Goal: Information Seeking & Learning: Understand process/instructions

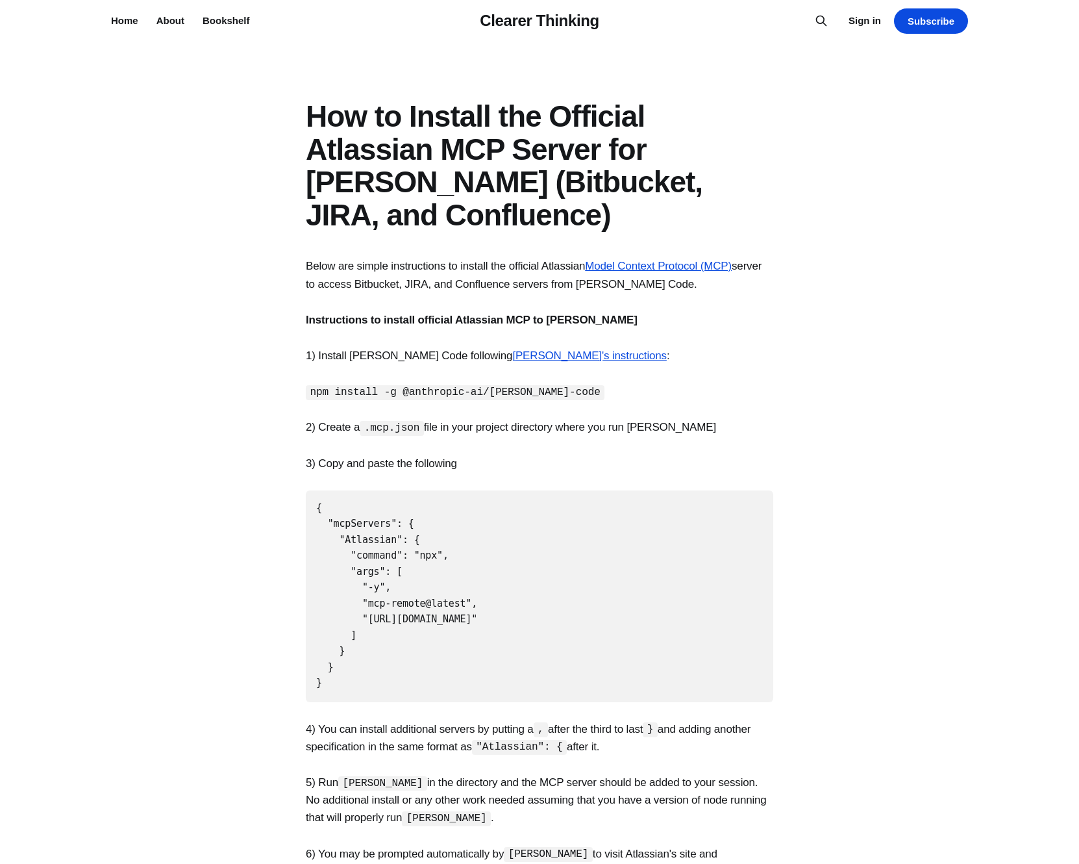
scroll to position [10, 0]
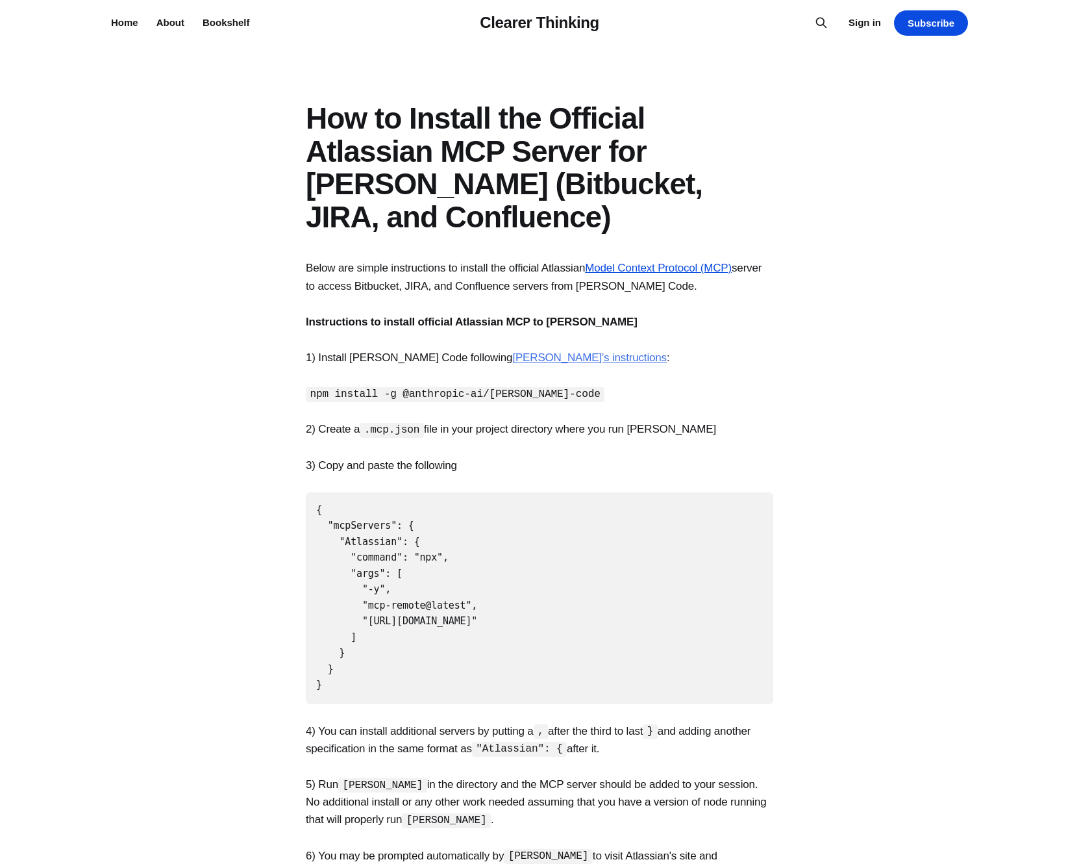
click at [533, 360] on link "[PERSON_NAME]'s instructions" at bounding box center [589, 357] width 155 height 12
drag, startPoint x: 348, startPoint y: 677, endPoint x: 285, endPoint y: 501, distance: 187.5
click at [285, 501] on section "Below are simple instructions to install the official Atlassian Model Context P…" at bounding box center [539, 748] width 1079 height 979
copy code "{ "mcpServers": { "Atlassian": { "command": "npx", "args": [ "-y", "mcp-remote@…"
click at [545, 360] on link "[PERSON_NAME]'s instructions" at bounding box center [589, 357] width 155 height 12
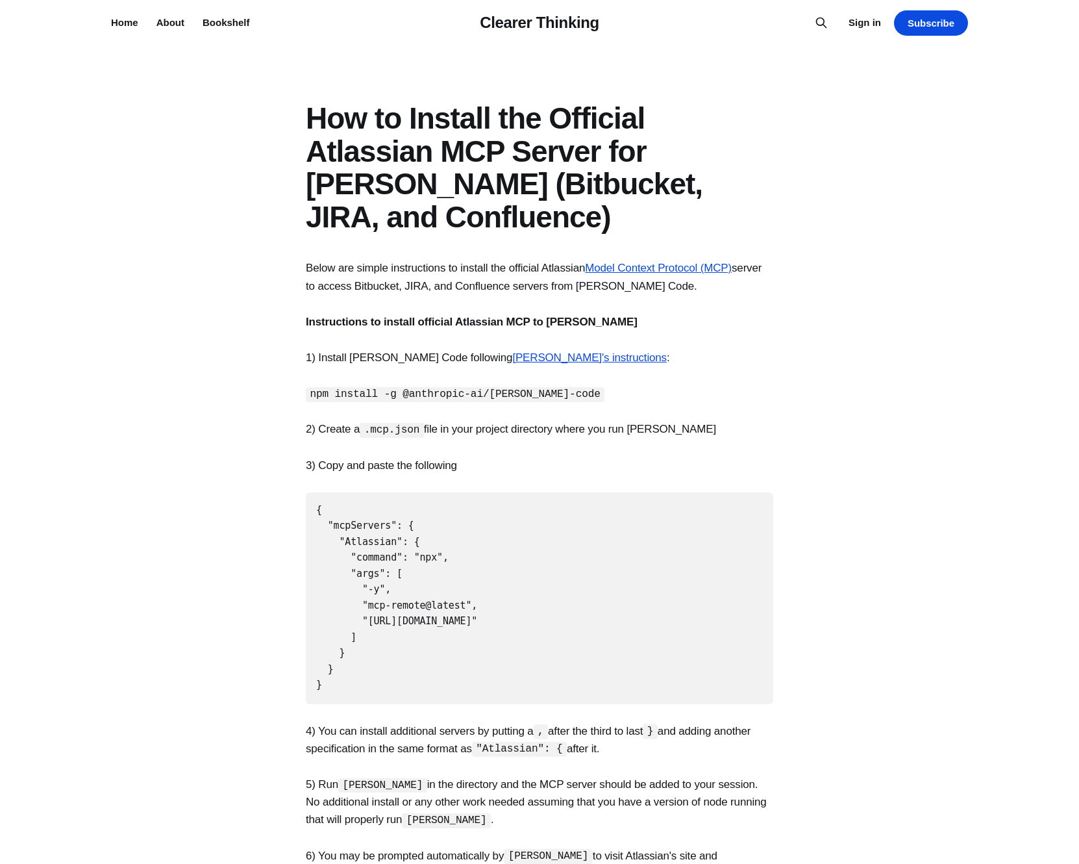
drag, startPoint x: 357, startPoint y: 676, endPoint x: 299, endPoint y: 510, distance: 176.2
click at [299, 510] on section "Below are simple instructions to install the official Atlassian Model Context P…" at bounding box center [539, 748] width 1079 height 979
copy code "{ "mcpServers": { "Atlassian": { "command": "npx", "args": [ "-y", "mcp-remote@…"
drag, startPoint x: 370, startPoint y: 427, endPoint x: 738, endPoint y: 425, distance: 368.2
click at [738, 425] on p "2) Create a .mcp.json file in your project directory where you run Claude Code" at bounding box center [540, 429] width 468 height 18
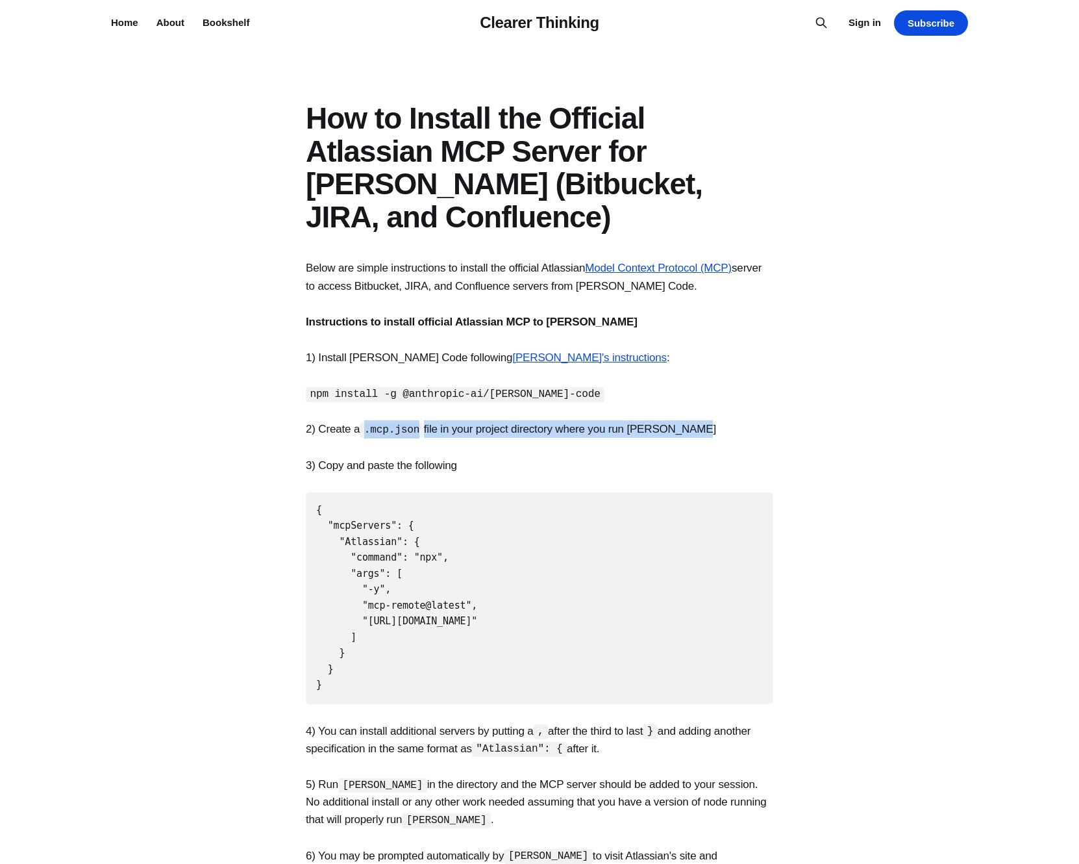
copy p ".mcp.json file in your project directory where you run Claude Code"
drag, startPoint x: 320, startPoint y: 425, endPoint x: 746, endPoint y: 425, distance: 426.7
click at [746, 425] on p "2) Create a .mcp.json file in your project directory where you run Claude Code" at bounding box center [540, 429] width 468 height 18
drag, startPoint x: 334, startPoint y: 673, endPoint x: 299, endPoint y: 492, distance: 185.3
click at [299, 492] on section "Below are simple instructions to install the official Atlassian Model Context P…" at bounding box center [539, 748] width 1079 height 979
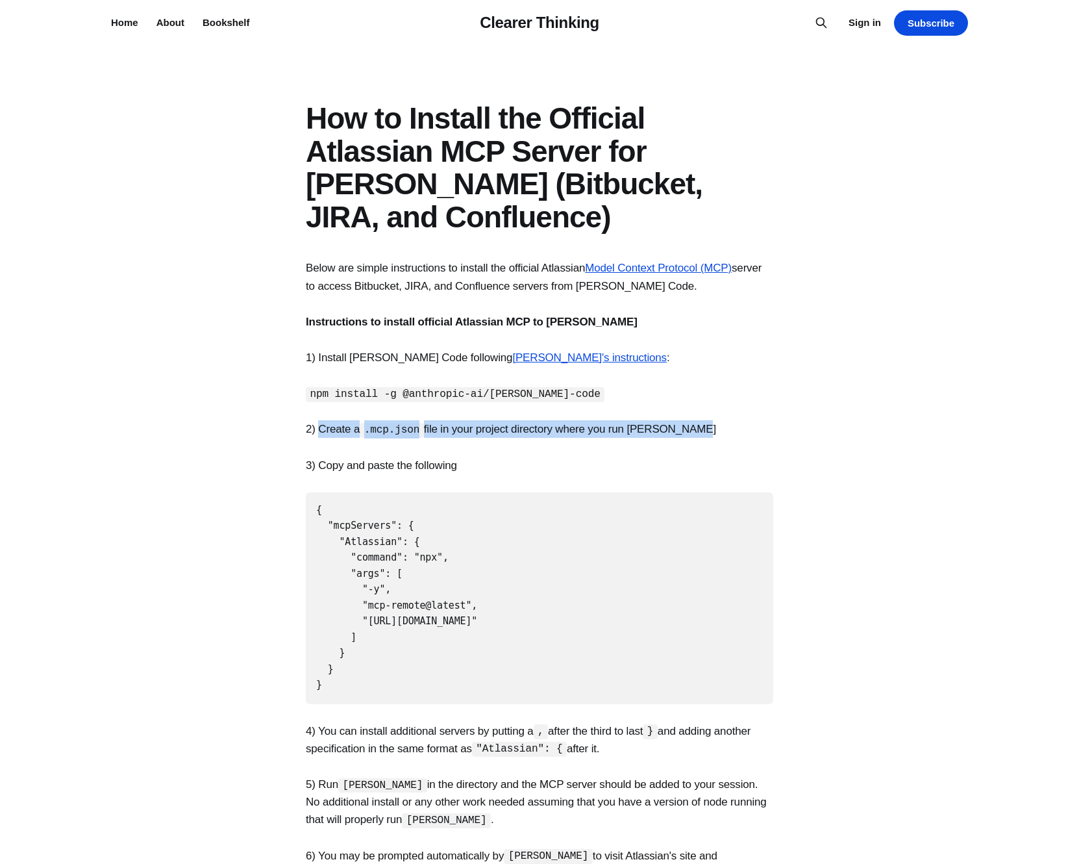
copy code "{ "mcpServers": { "Atlassian": { "command": "npx", "args": [ "-y", "mcp-remote@…"
